Goal: Information Seeking & Learning: Learn about a topic

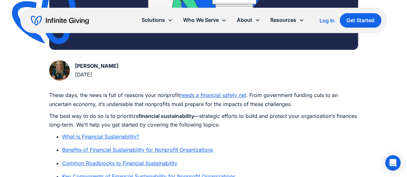
scroll to position [283, 0]
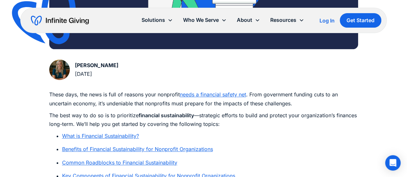
click at [122, 115] on p "The best way to do so is to prioritize financial sustainability —strategic effo…" at bounding box center [203, 119] width 309 height 17
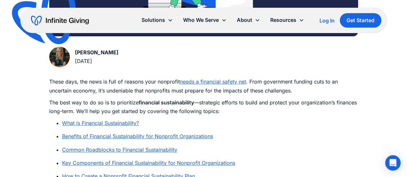
click at [124, 121] on link "What is Financial Sustainability?" at bounding box center [100, 123] width 77 height 6
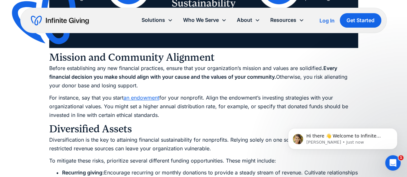
scroll to position [1558, 0]
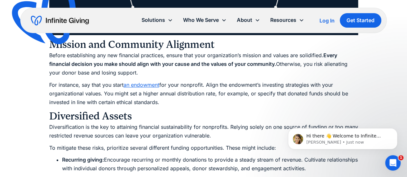
click at [144, 86] on link "an endowment" at bounding box center [142, 85] width 36 height 6
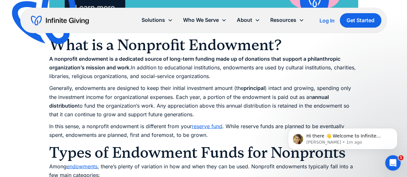
scroll to position [579, 0]
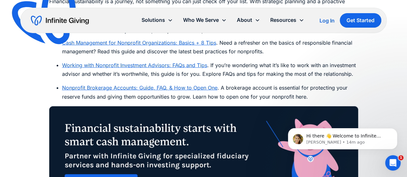
scroll to position [3278, 0]
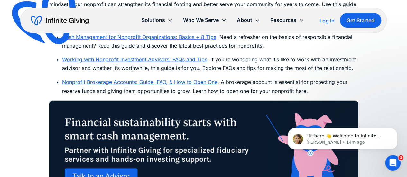
scroll to position [296, 0]
